Goal: Register for event/course

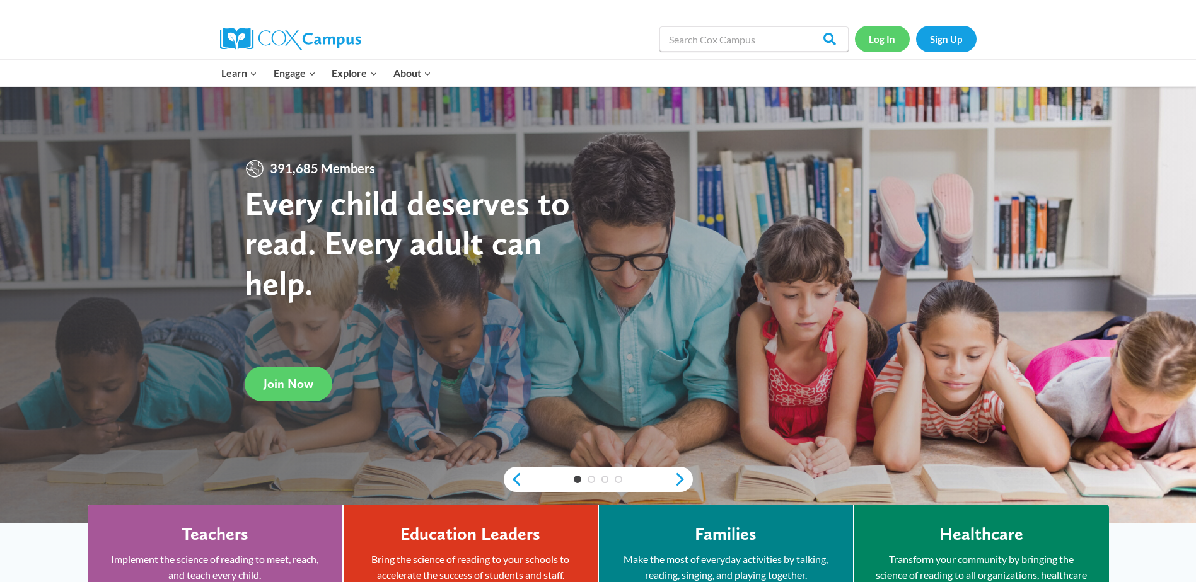
click at [881, 47] on link "Log In" at bounding box center [882, 39] width 55 height 26
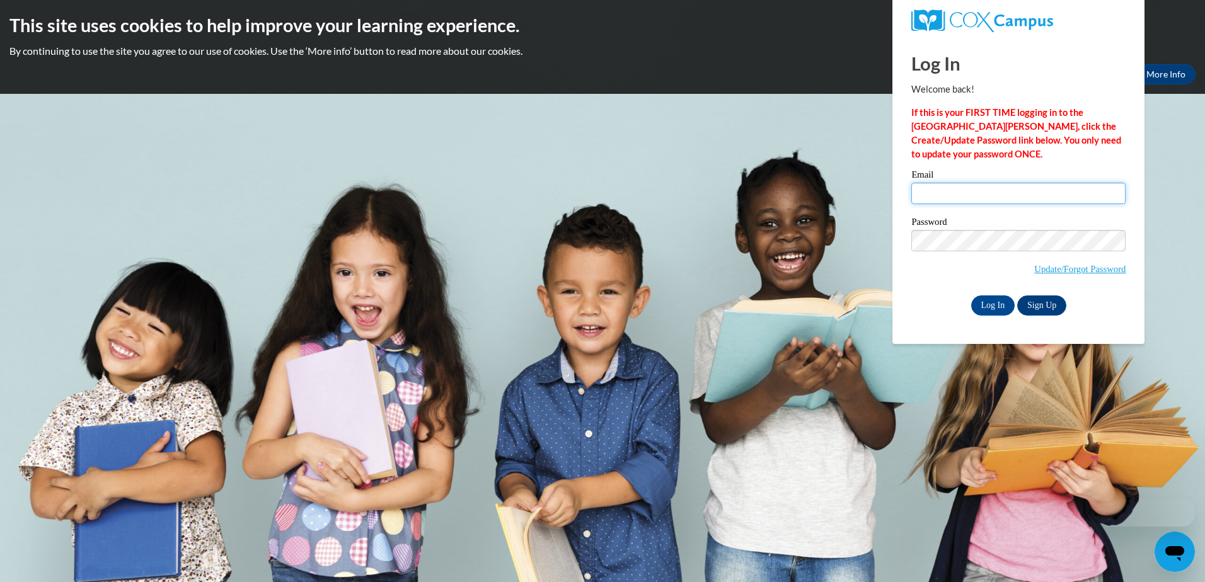
click at [961, 194] on input "Email" at bounding box center [1018, 193] width 214 height 21
type input "saralv90@outlook.com"
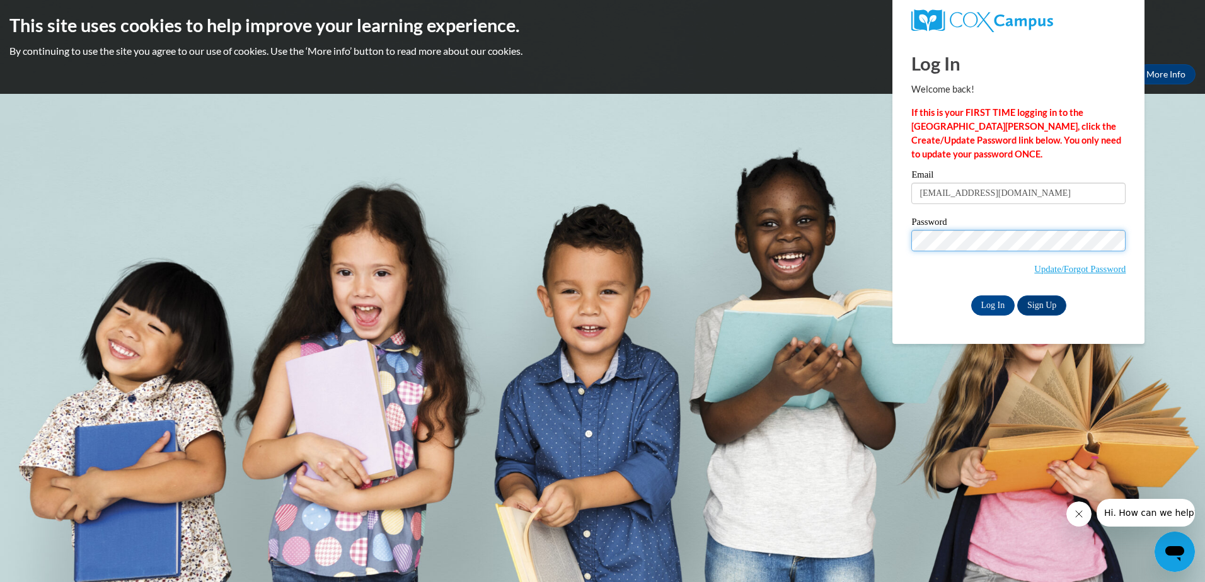
click at [971, 296] on input "Log In" at bounding box center [993, 306] width 44 height 20
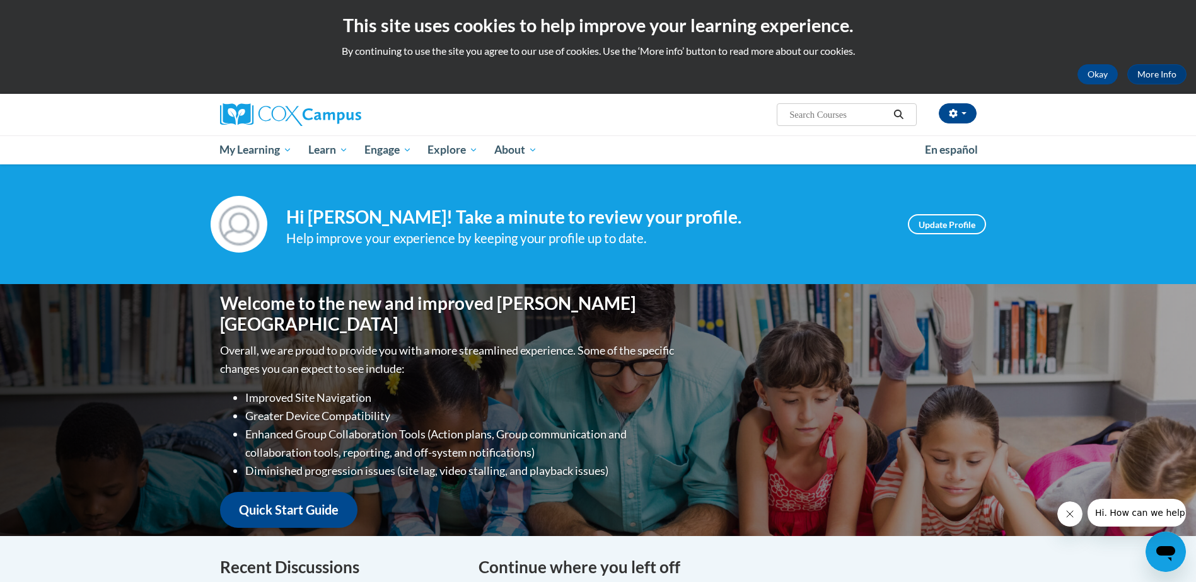
click at [825, 117] on input "Search..." at bounding box center [838, 114] width 101 height 15
type input "language and literacy"
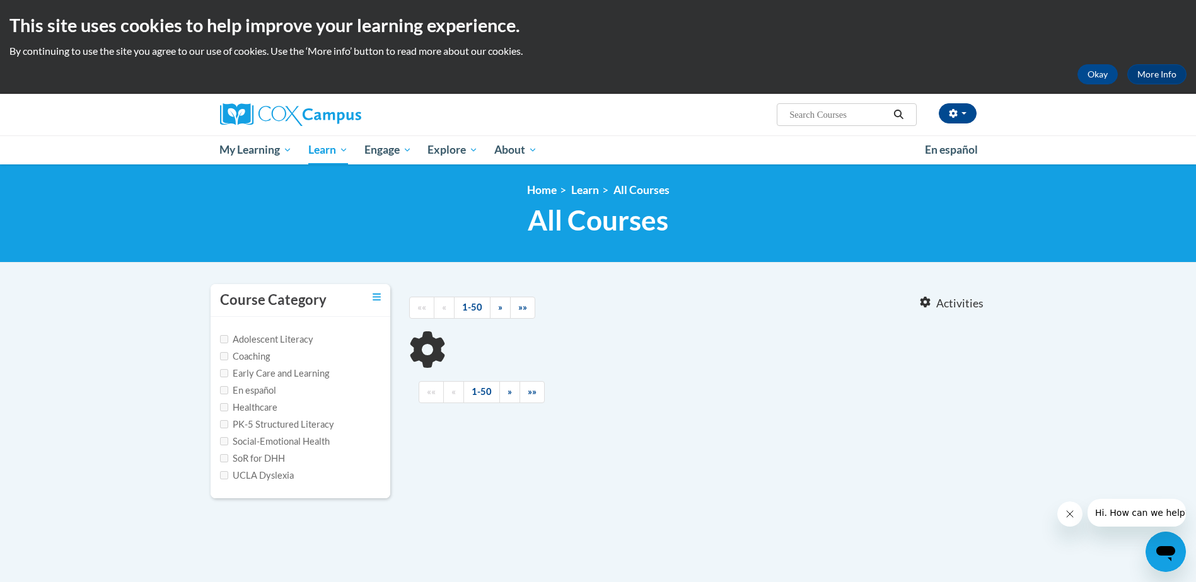
type input "language and literacy"
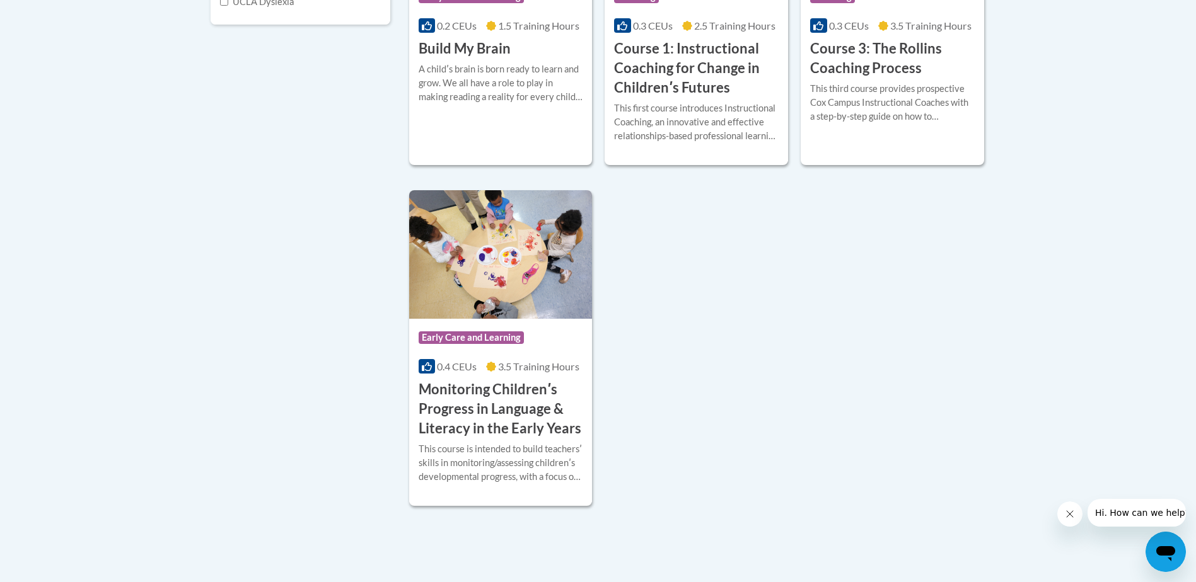
scroll to position [504, 0]
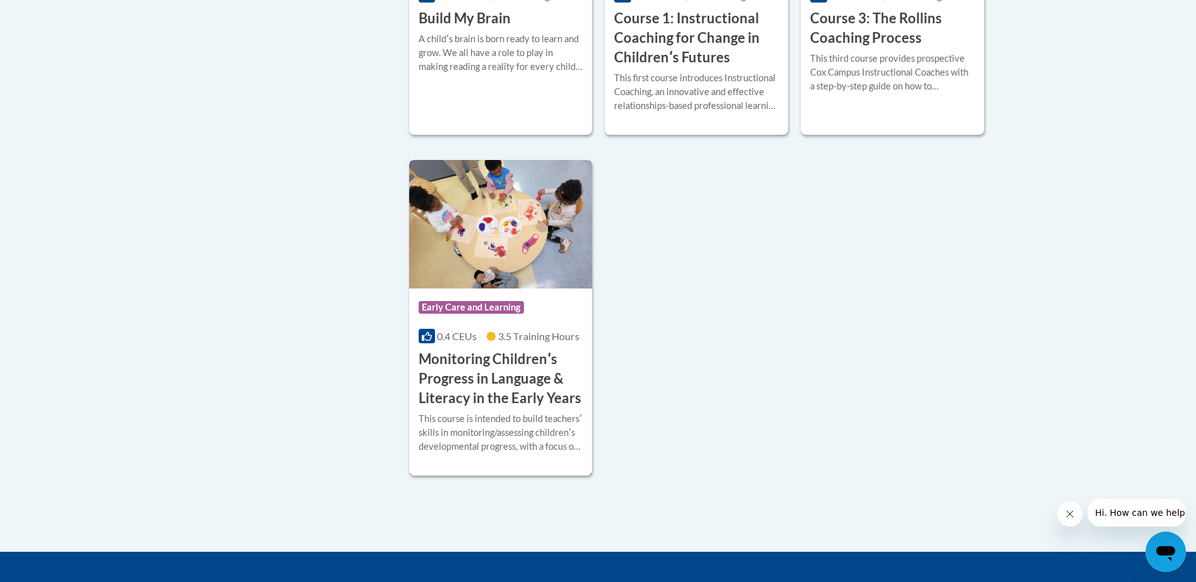
click at [528, 344] on div "0.4 CEUs 3.5 Training Hours" at bounding box center [501, 337] width 165 height 14
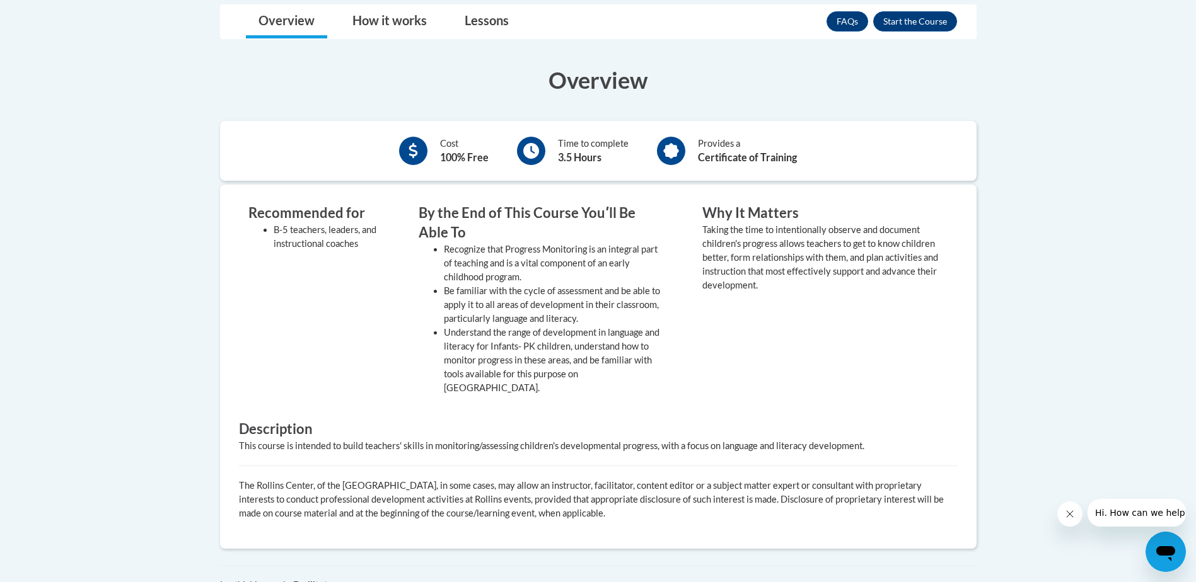
scroll to position [630, 0]
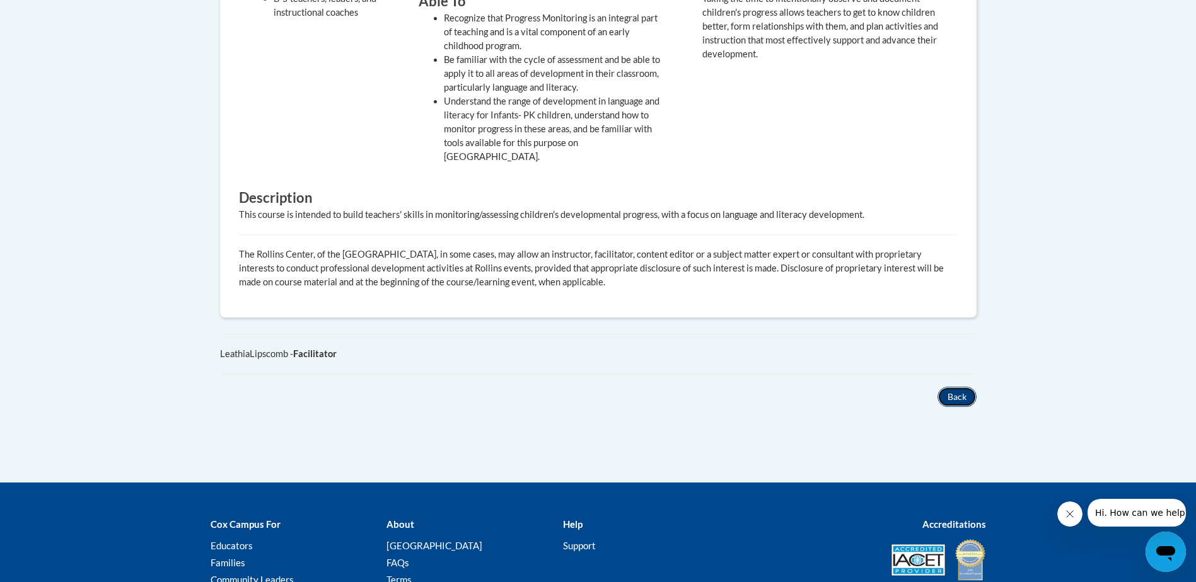
click at [960, 387] on button "Back" at bounding box center [956, 397] width 39 height 20
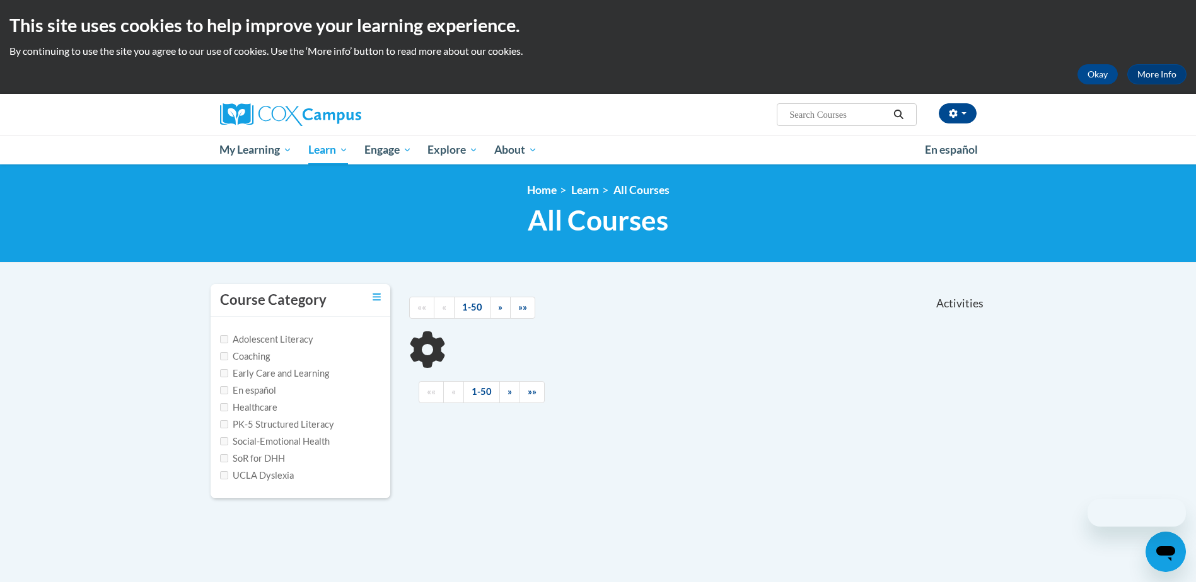
scroll to position [216, 0]
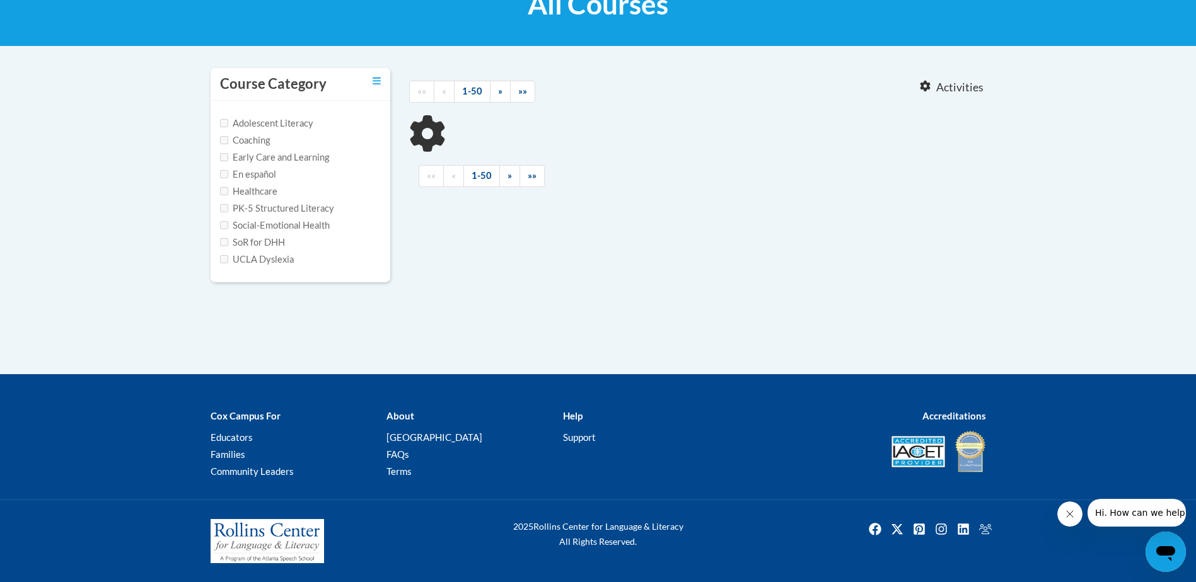
type input "language and literacy"
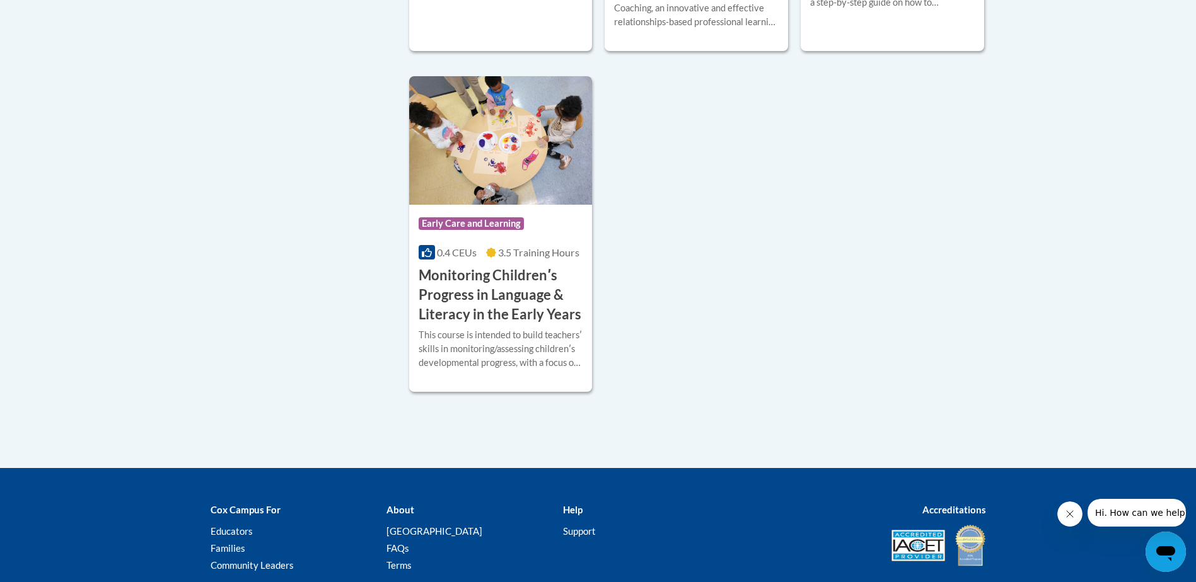
scroll to position [594, 0]
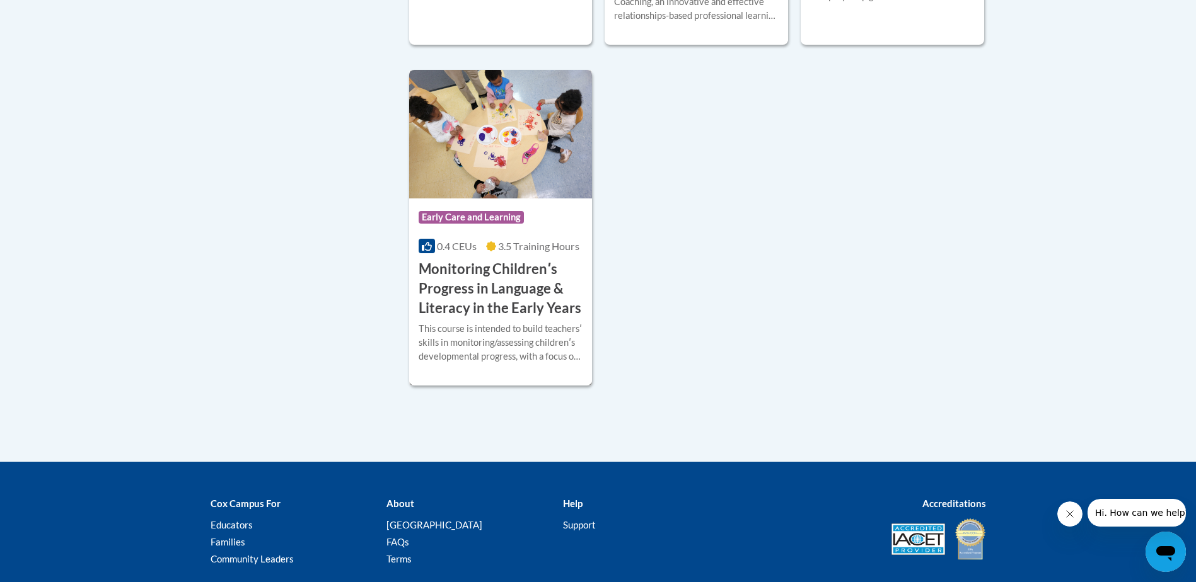
click at [528, 173] on img at bounding box center [500, 134] width 183 height 129
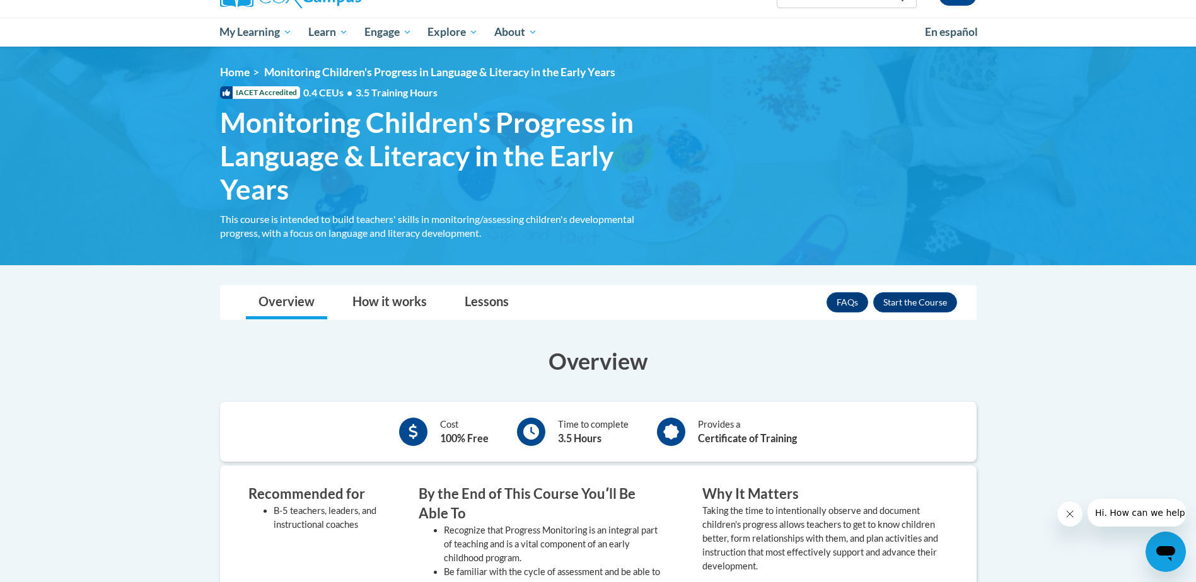
scroll to position [126, 0]
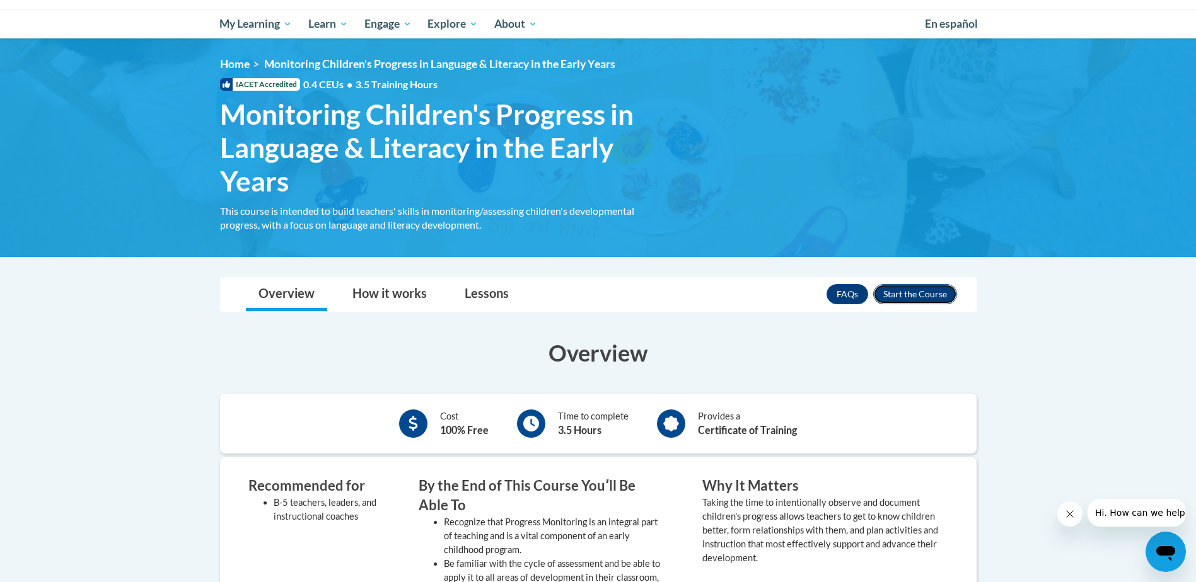
click at [903, 298] on button "Enroll" at bounding box center [915, 294] width 84 height 20
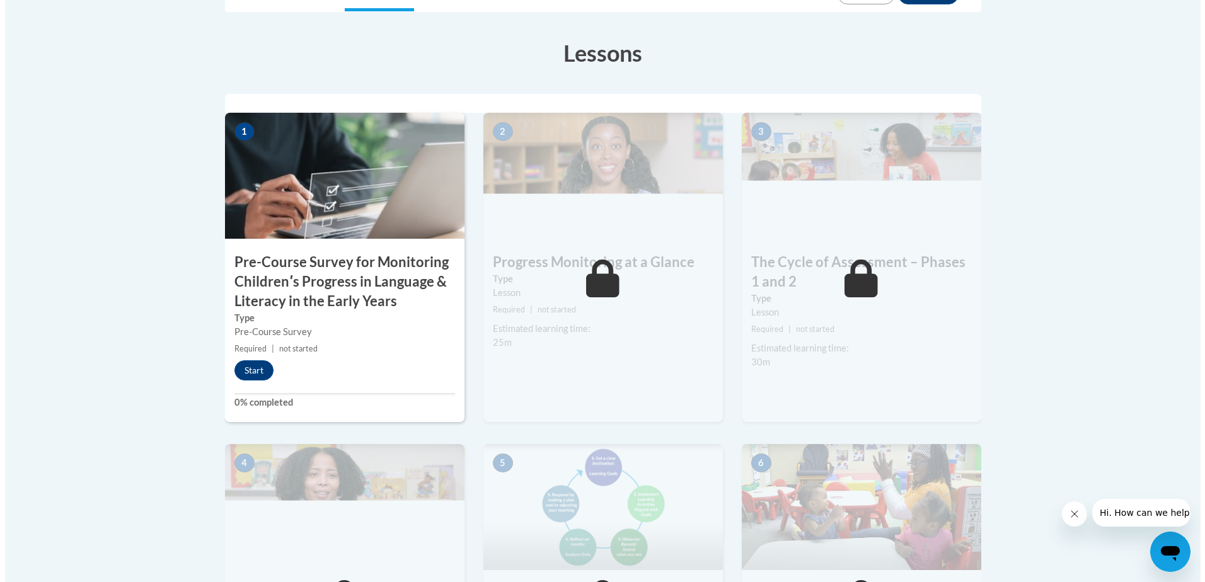
scroll to position [378, 0]
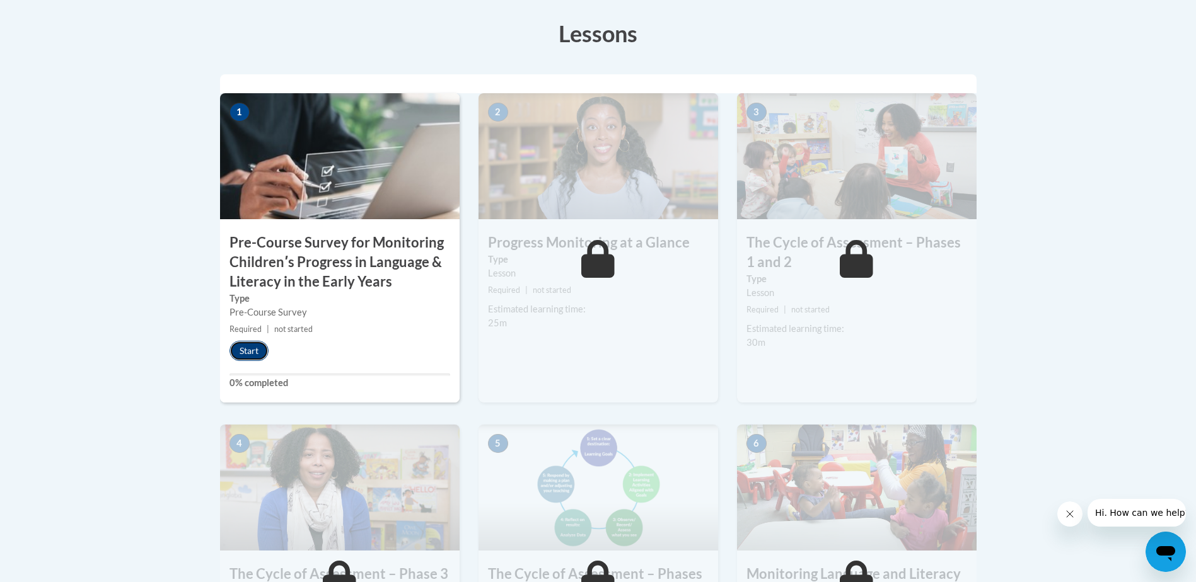
click at [243, 361] on button "Start" at bounding box center [248, 351] width 39 height 20
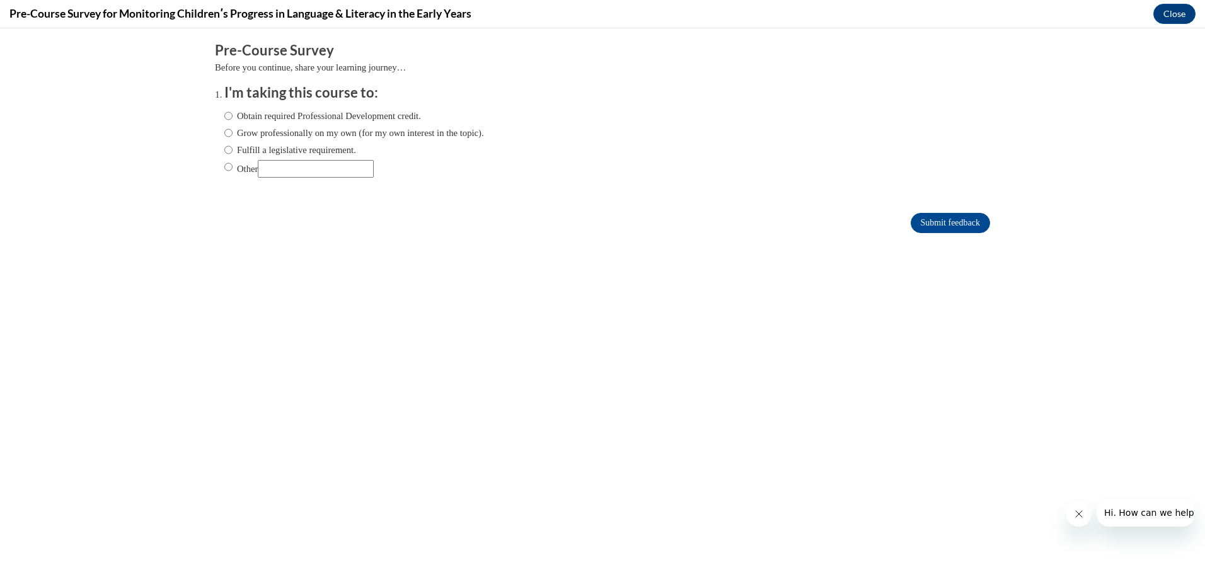
scroll to position [0, 0]
click at [224, 117] on input "Obtain required Professional Development credit." at bounding box center [228, 116] width 8 height 14
radio input "true"
click at [919, 226] on input "Submit feedback" at bounding box center [950, 223] width 79 height 20
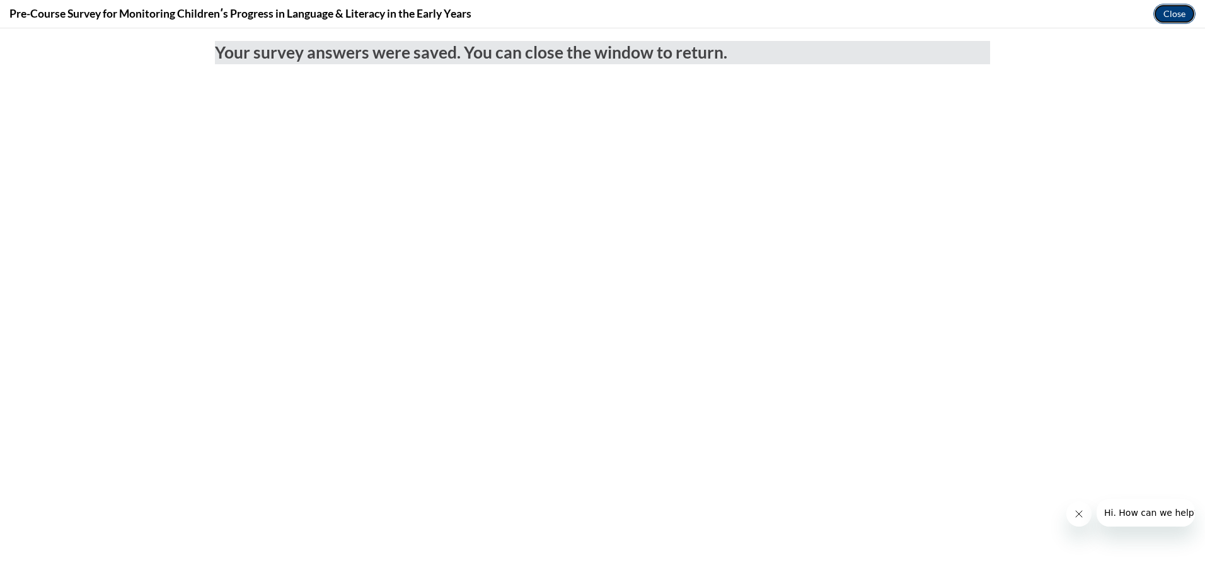
click at [1178, 18] on button "Close" at bounding box center [1174, 14] width 42 height 20
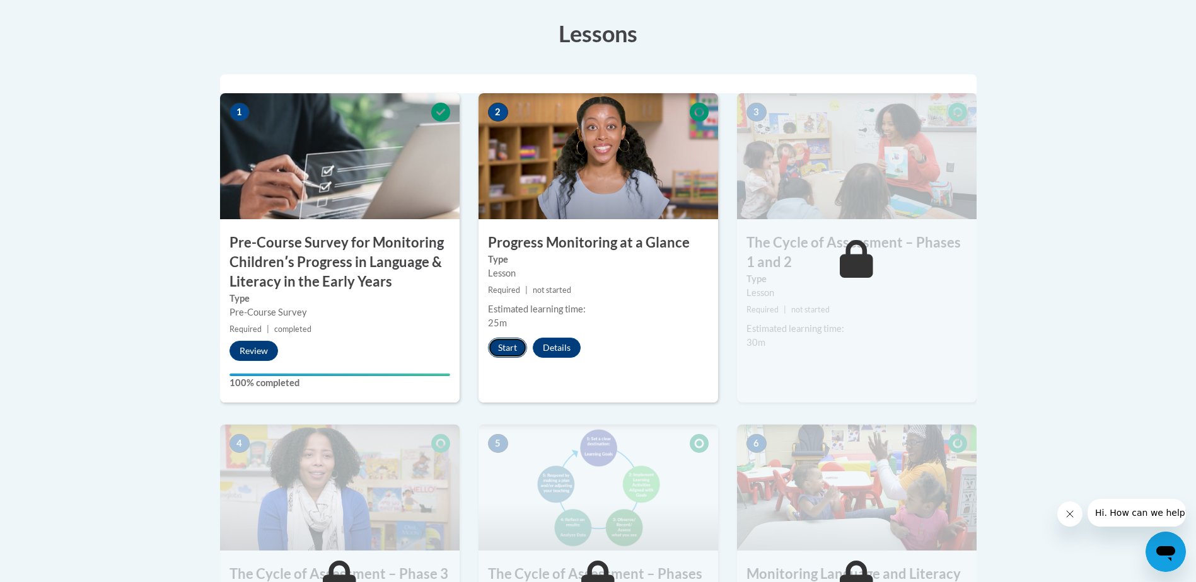
click at [496, 352] on button "Start" at bounding box center [507, 348] width 39 height 20
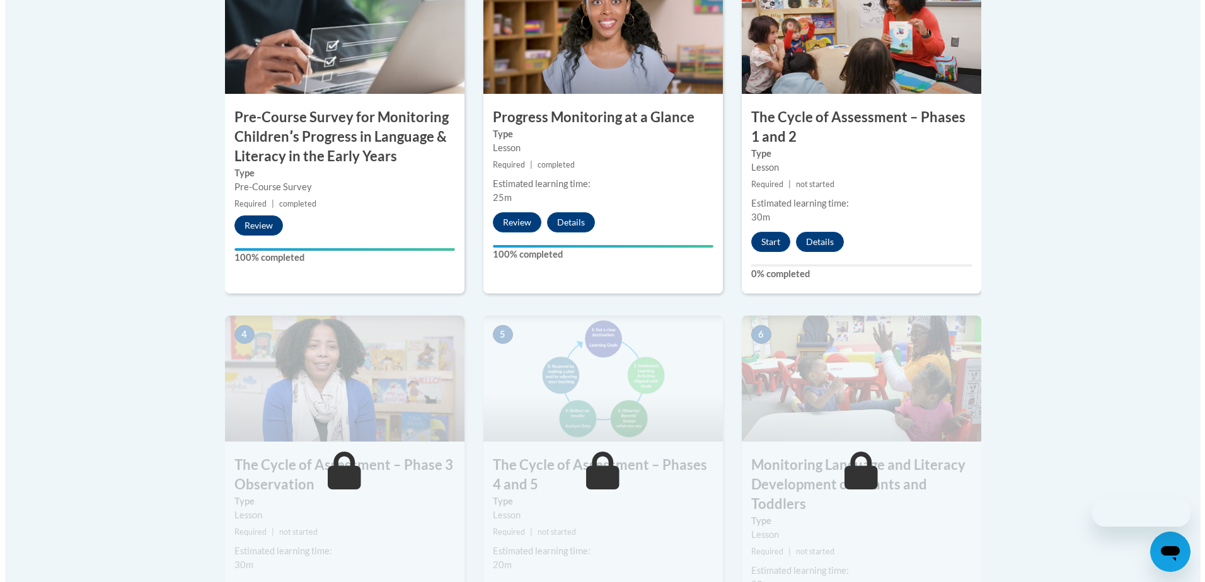
scroll to position [504, 0]
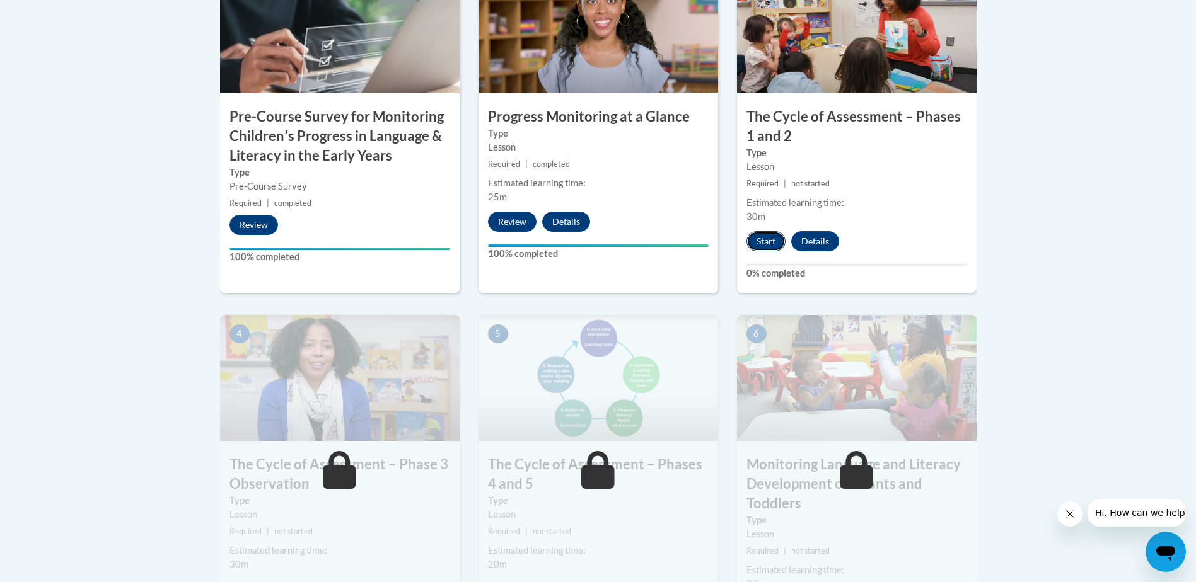
click at [757, 241] on button "Start" at bounding box center [765, 241] width 39 height 20
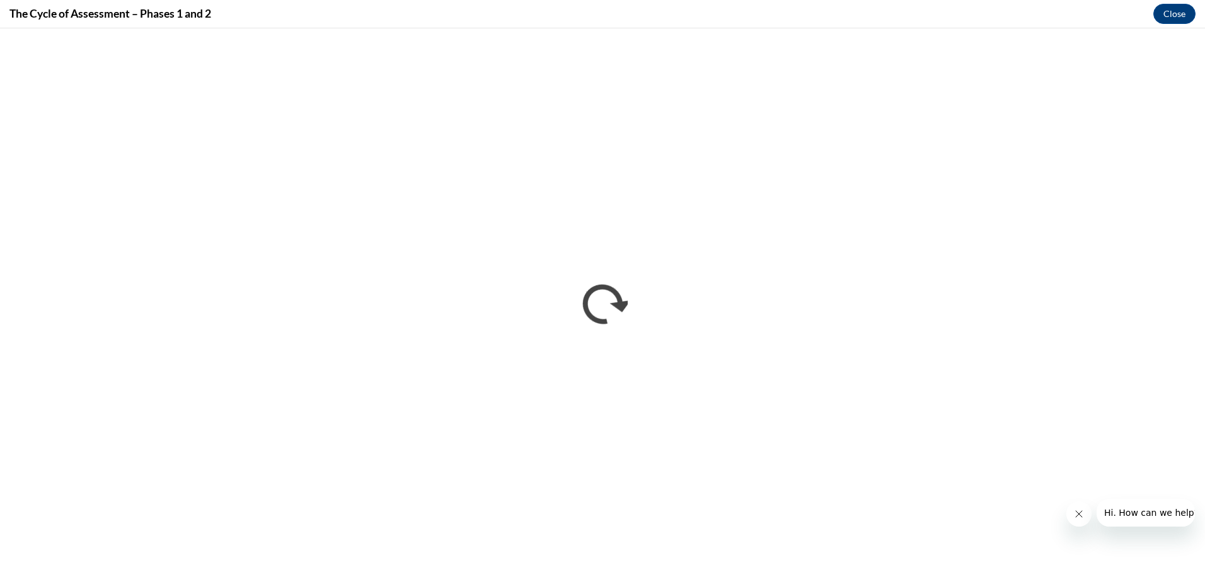
scroll to position [0, 0]
